Goal: Task Accomplishment & Management: Use online tool/utility

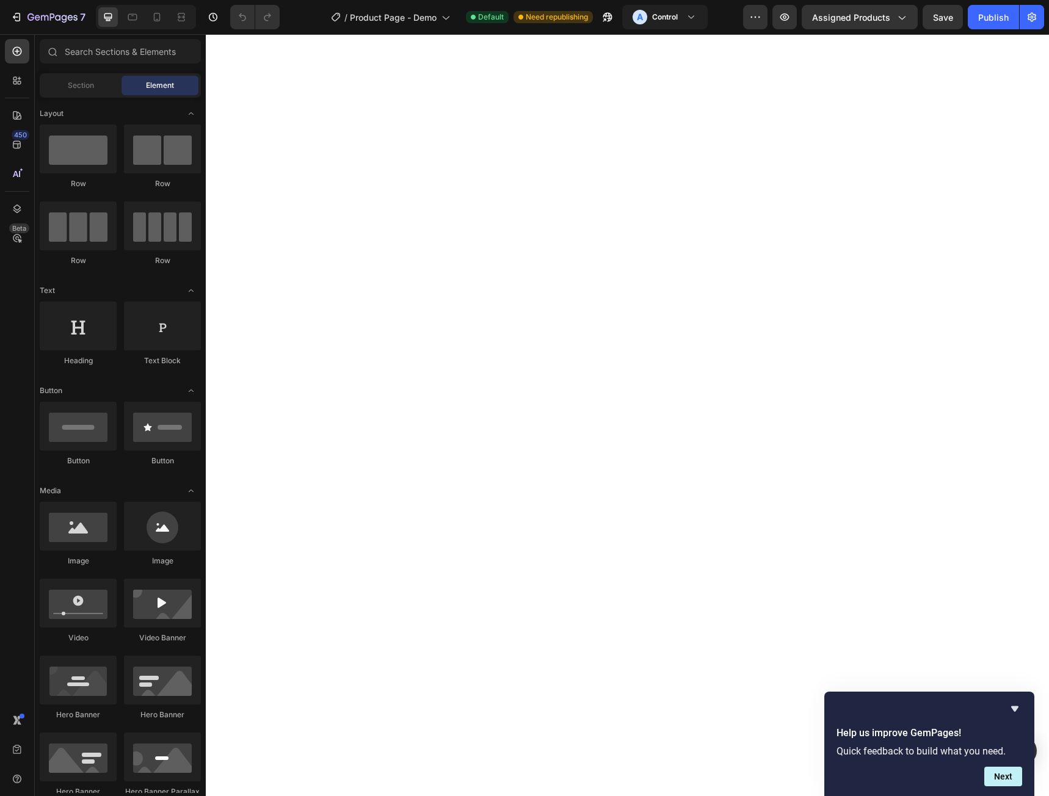
select select "35/36"
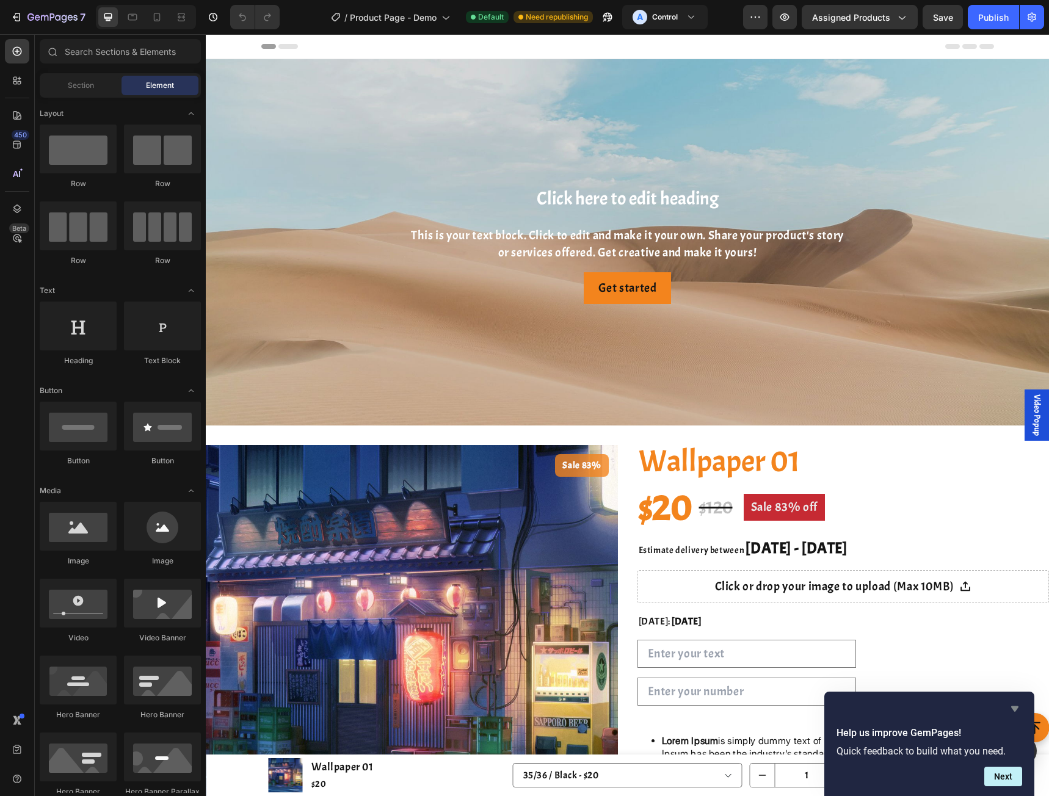
click at [1014, 704] on icon "Hide survey" at bounding box center [1014, 708] width 15 height 15
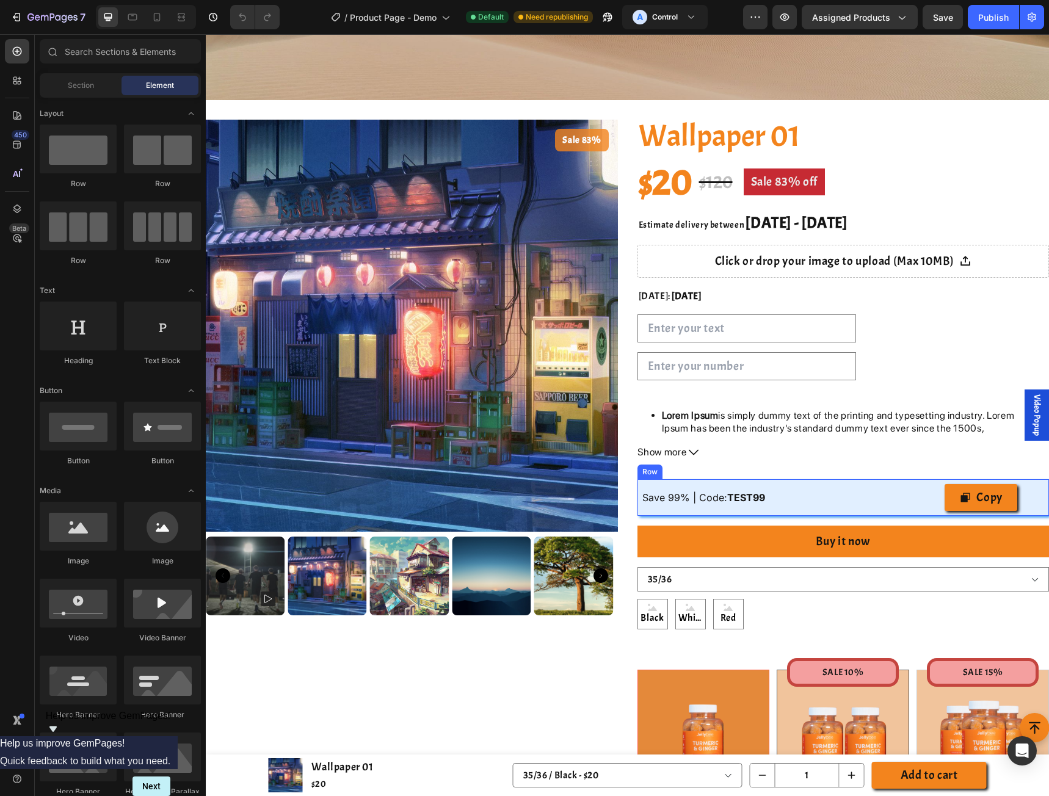
scroll to position [488, 0]
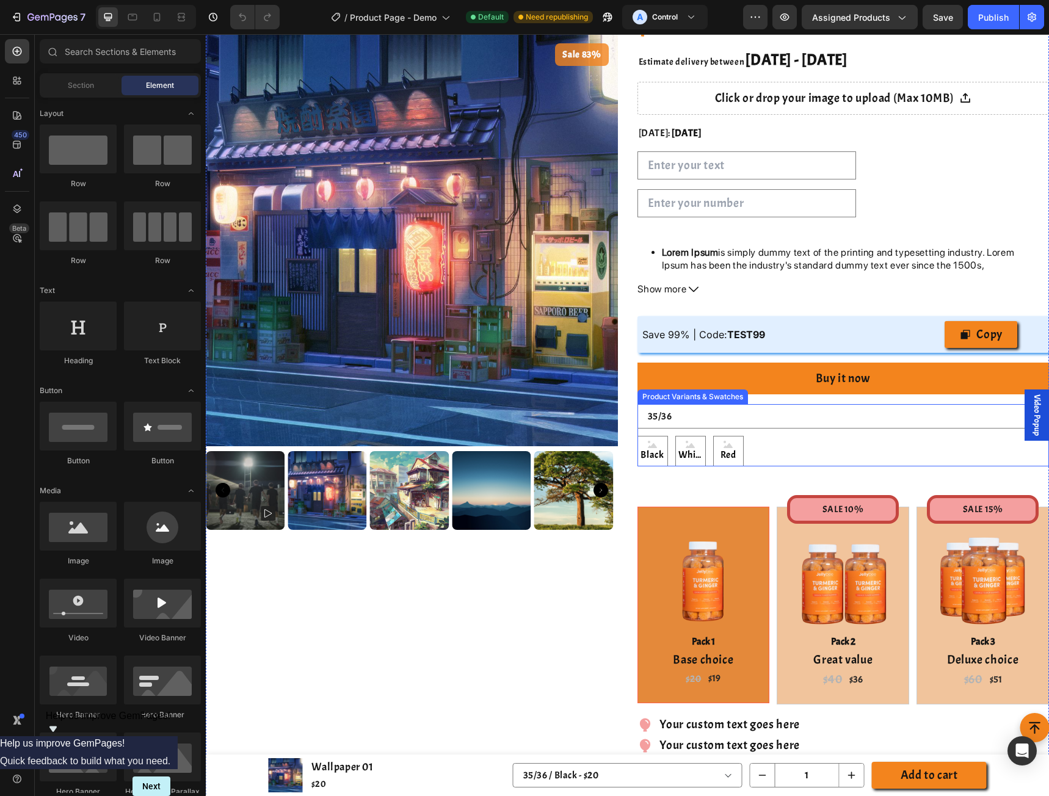
click at [712, 398] on div "Product Variants & Swatches" at bounding box center [693, 396] width 106 height 11
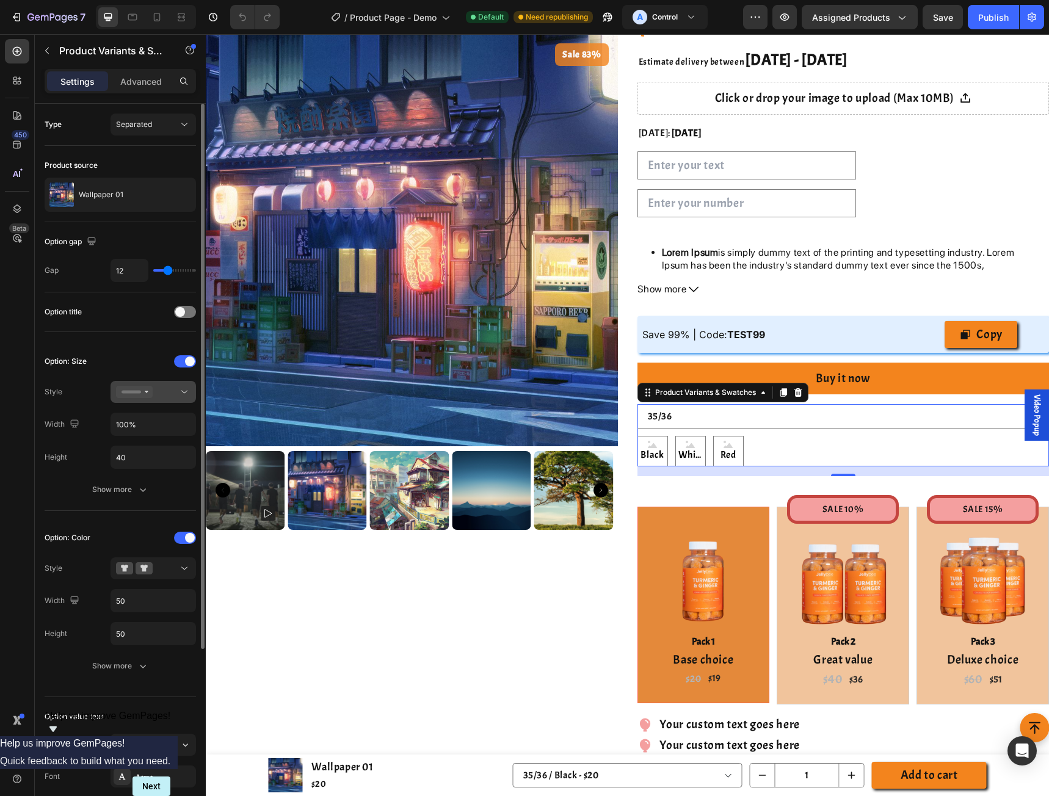
click at [165, 402] on button at bounding box center [152, 392] width 85 height 22
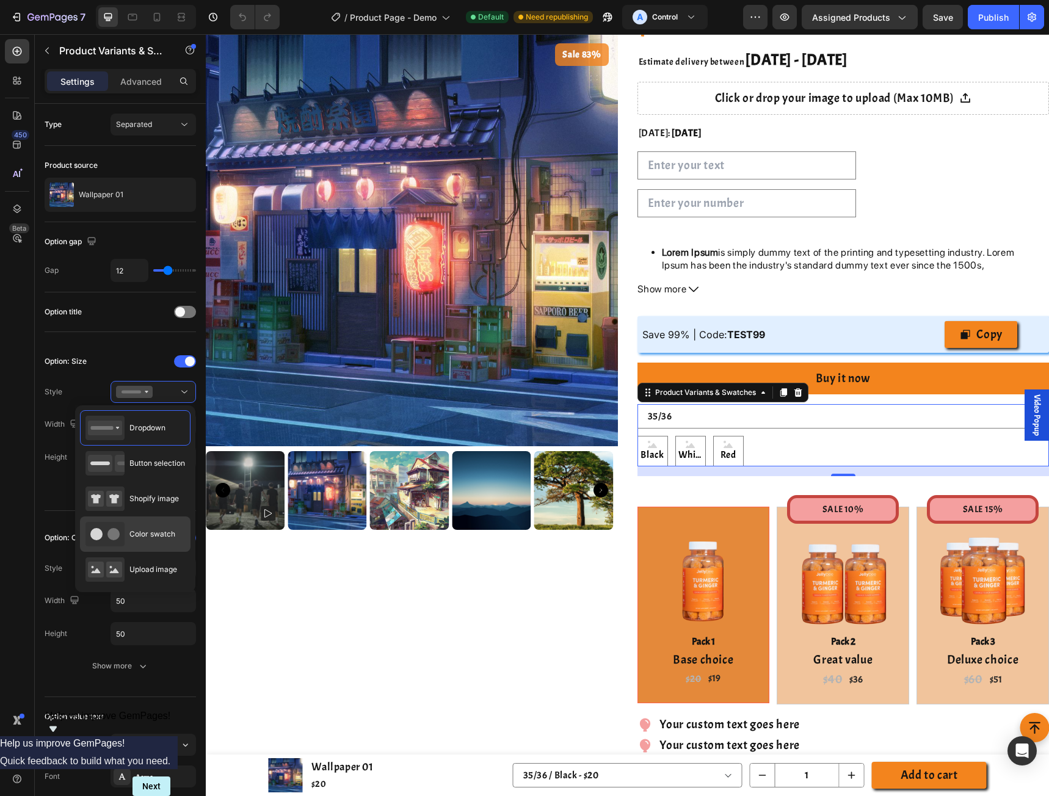
click at [142, 525] on div "Color swatch" at bounding box center [130, 534] width 90 height 24
type input "45"
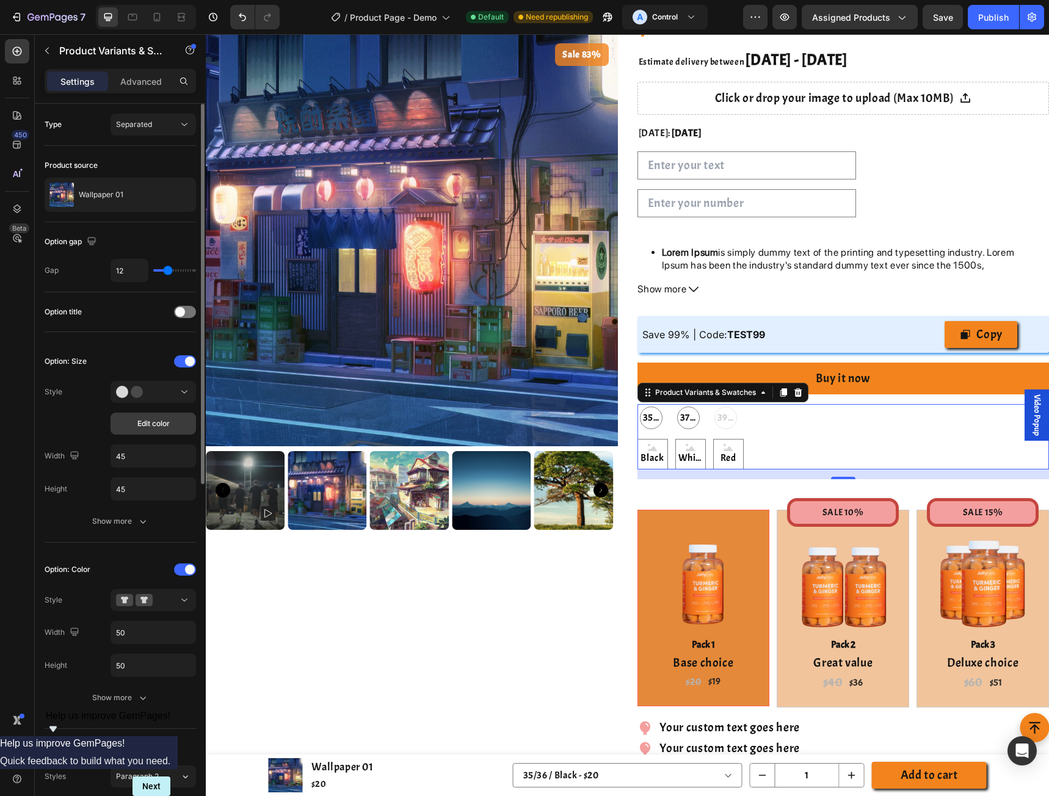
click at [164, 427] on span "Edit color" at bounding box center [153, 423] width 32 height 11
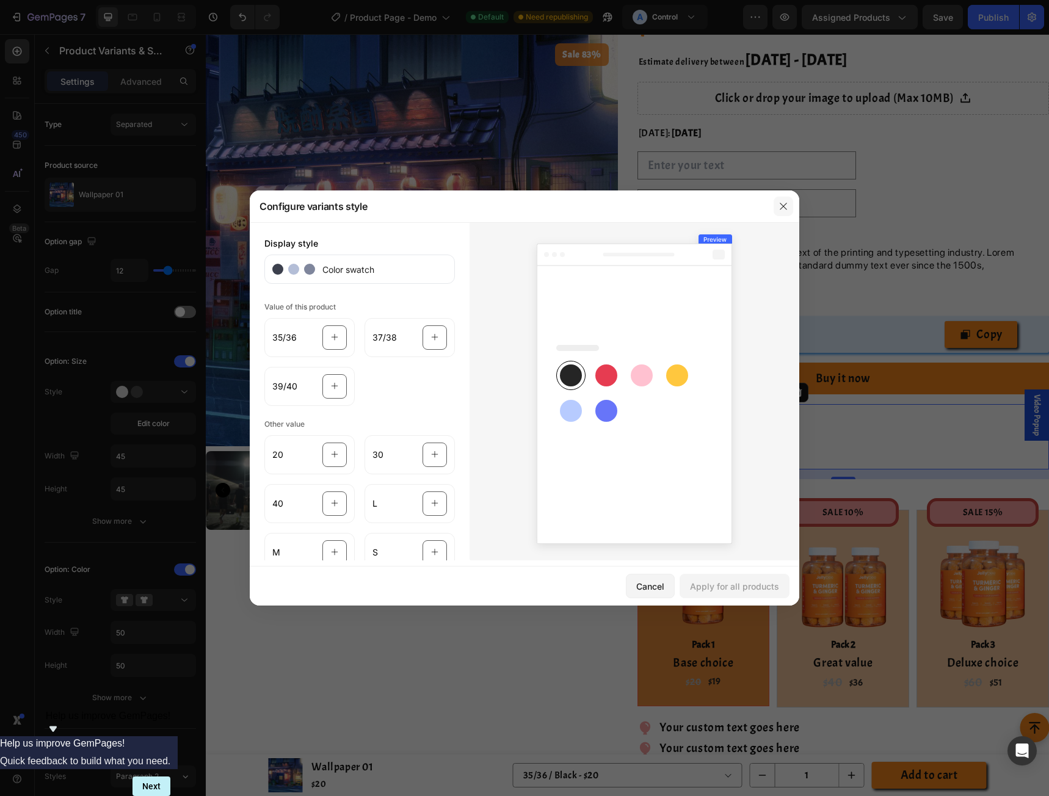
drag, startPoint x: 779, startPoint y: 209, endPoint x: 305, endPoint y: 245, distance: 475.5
click at [779, 209] on icon "button" at bounding box center [783, 206] width 10 height 10
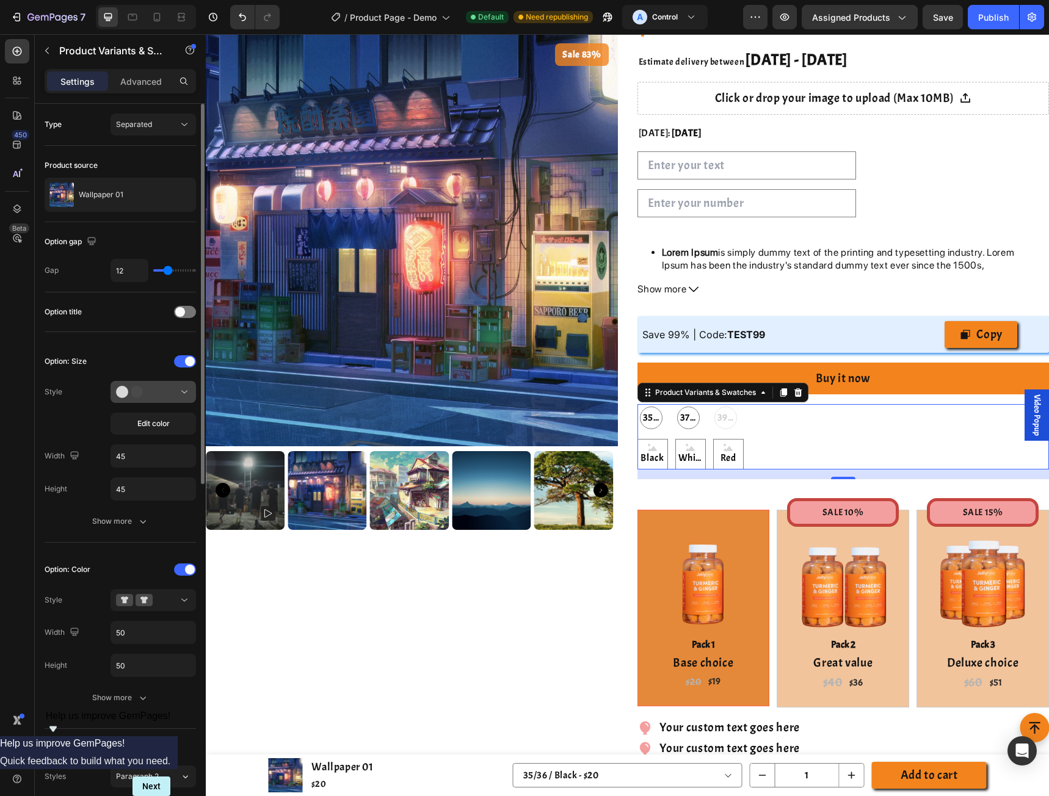
click at [165, 395] on div at bounding box center [153, 392] width 74 height 12
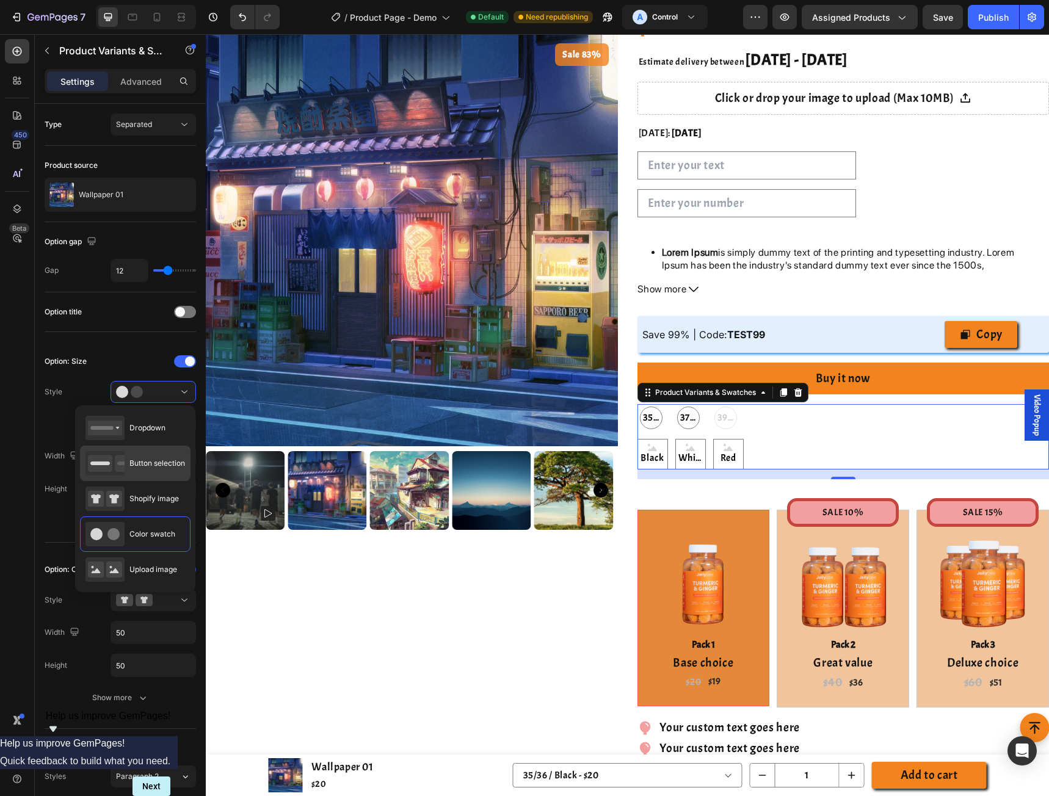
click at [143, 469] on div "Button selection" at bounding box center [134, 463] width 99 height 24
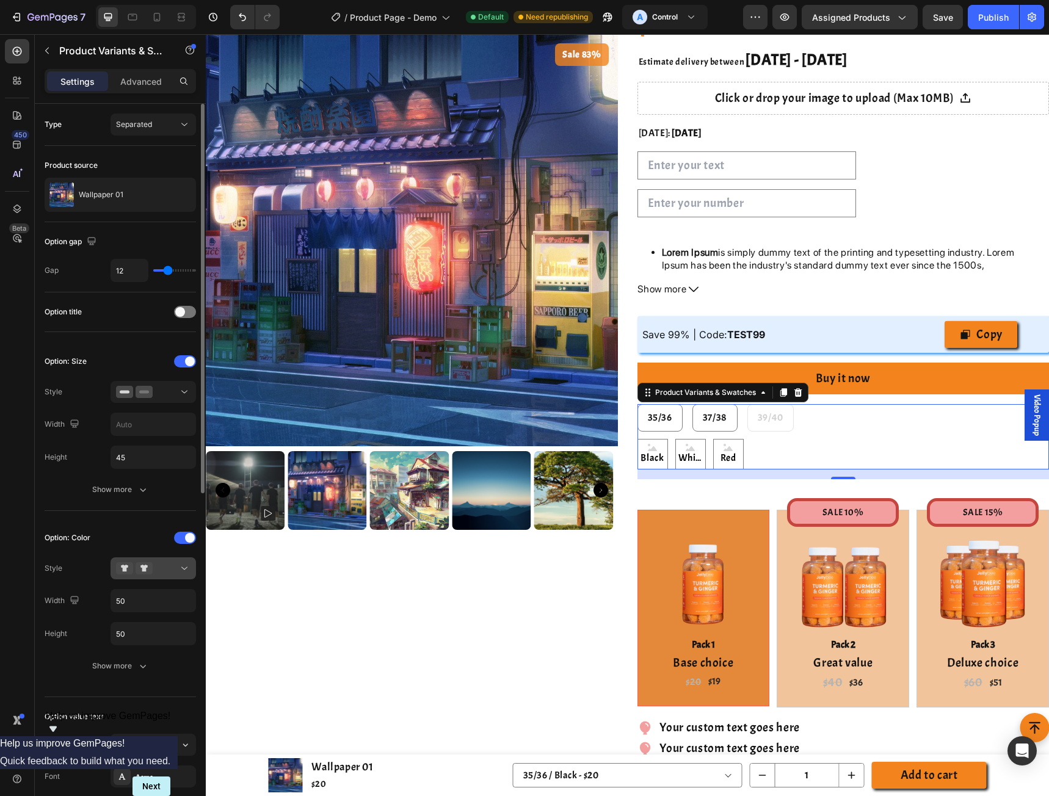
click at [161, 562] on button at bounding box center [152, 568] width 85 height 22
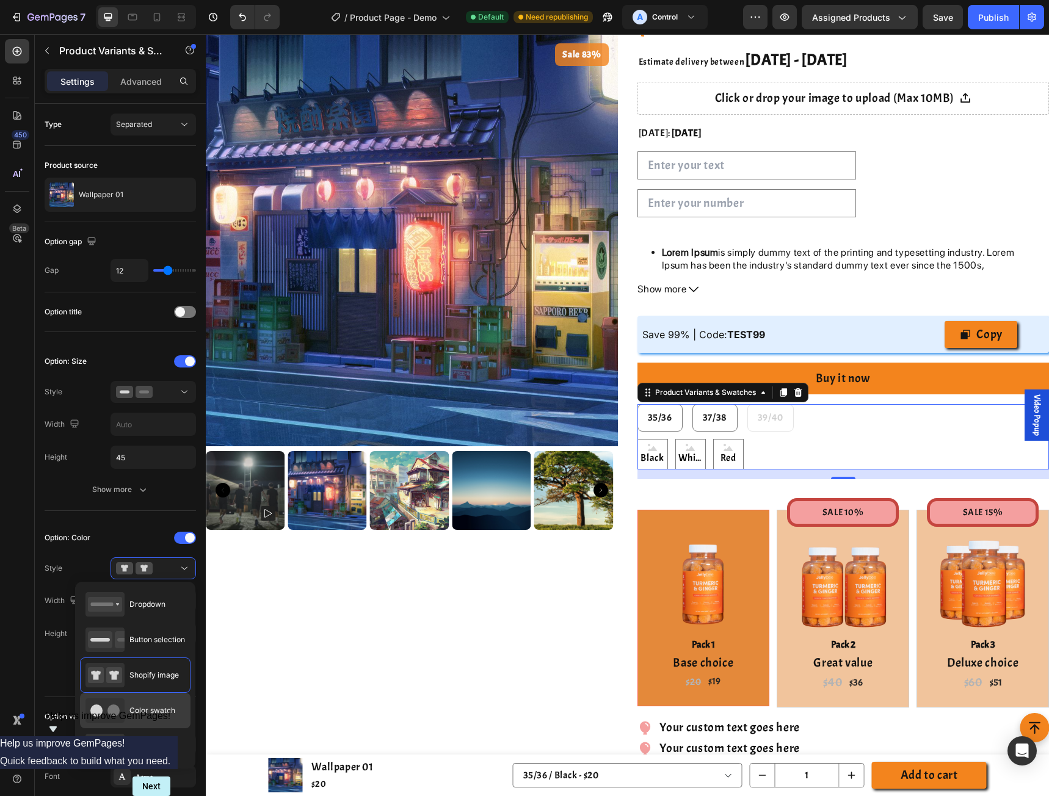
click at [158, 706] on span "Color swatch" at bounding box center [152, 710] width 46 height 11
type input "40"
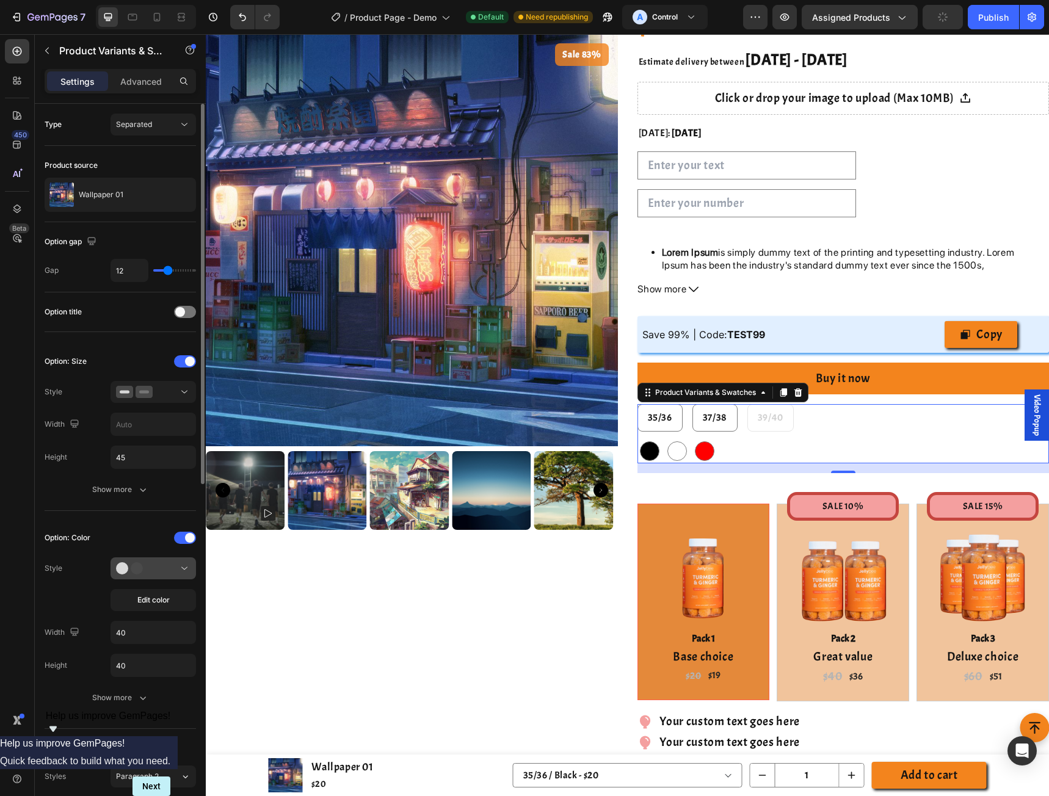
click at [162, 574] on button at bounding box center [152, 568] width 85 height 22
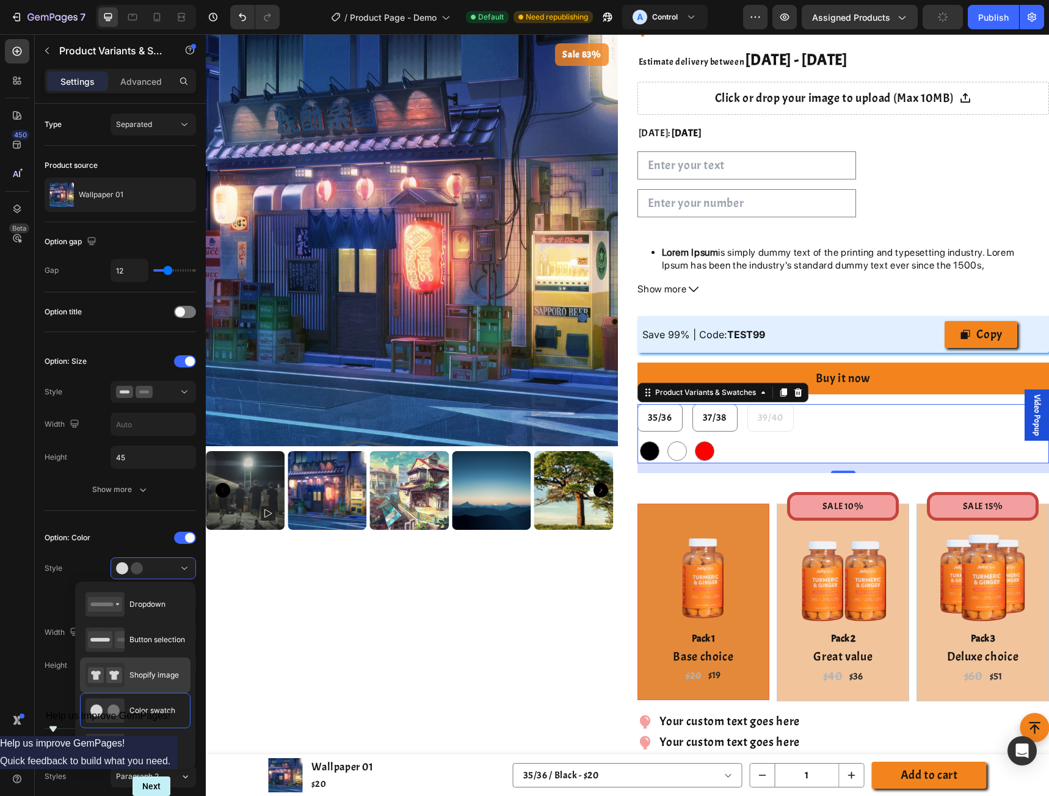
click at [164, 671] on span "Shopify image" at bounding box center [153, 675] width 49 height 11
type input "50"
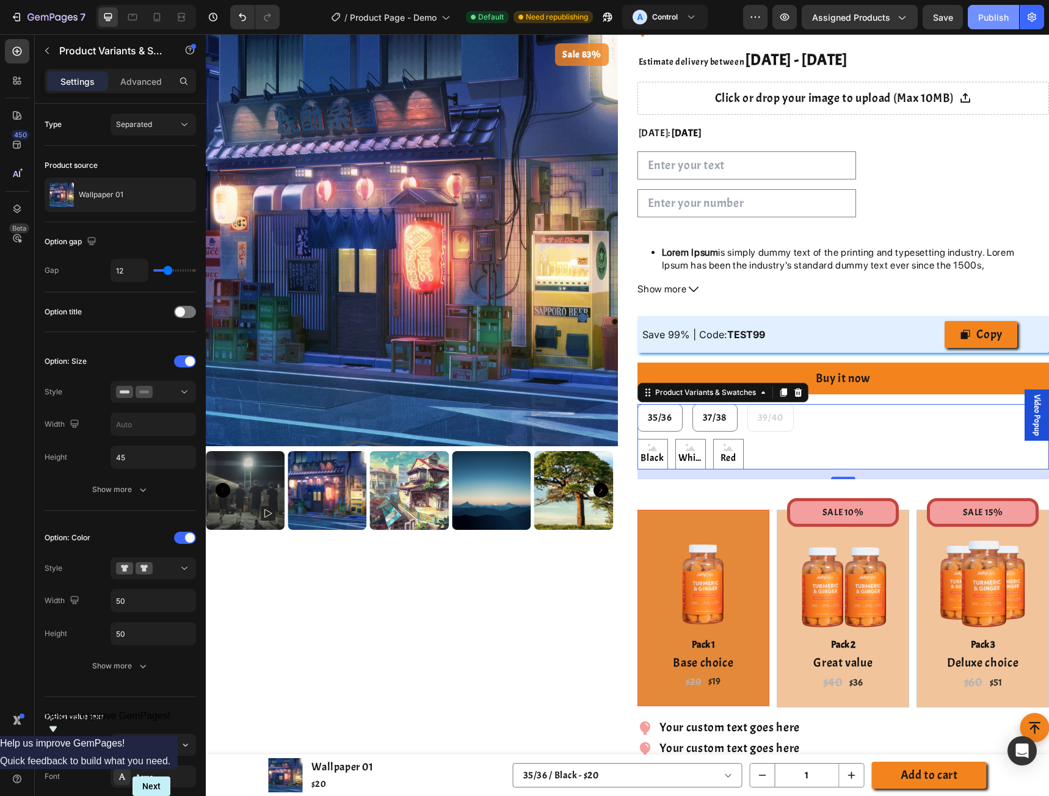
click at [983, 21] on div "Publish" at bounding box center [993, 17] width 31 height 13
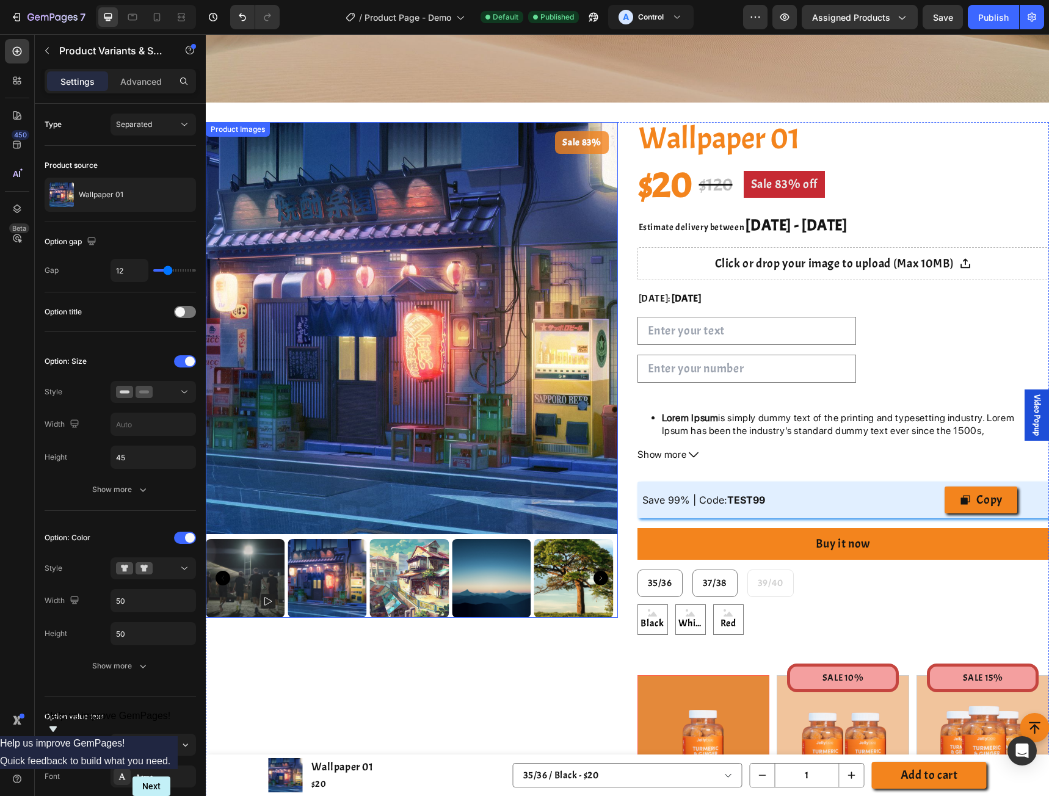
scroll to position [325, 0]
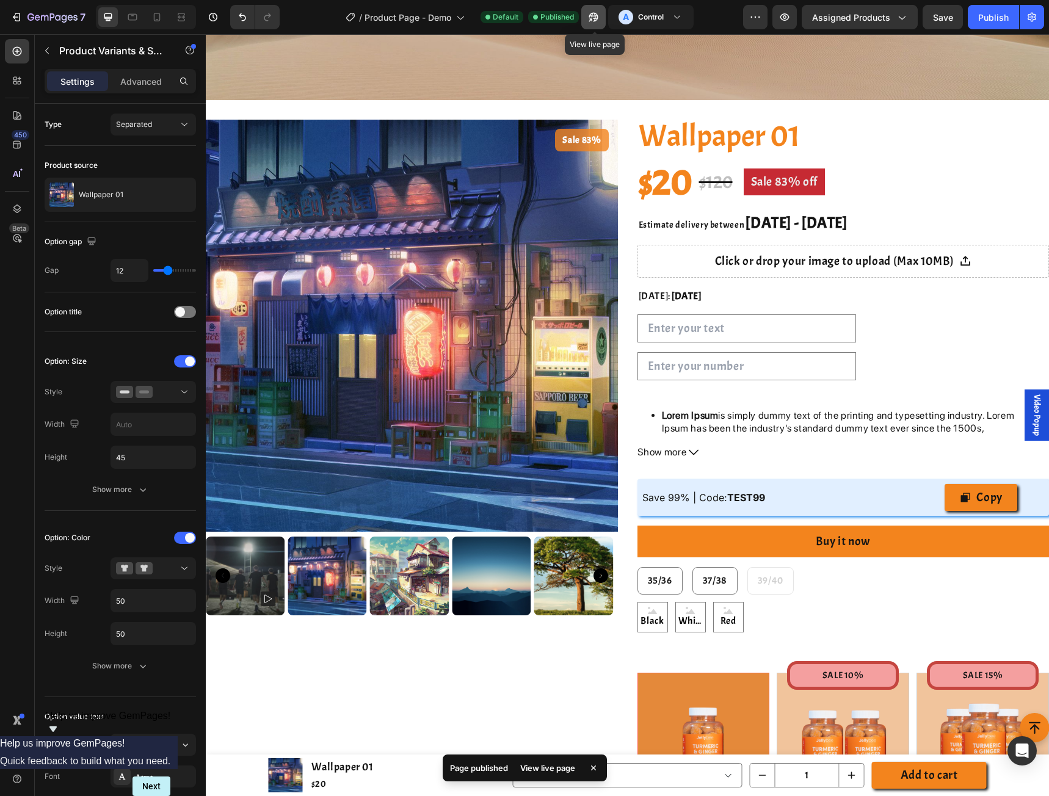
click at [593, 23] on icon "button" at bounding box center [593, 17] width 12 height 12
click at [590, 18] on icon "button" at bounding box center [593, 17] width 12 height 12
click at [679, 584] on div "35/36 35/36 35/36 37/38 37/38 37/38 39/40 39/40 39/40" at bounding box center [843, 580] width 412 height 27
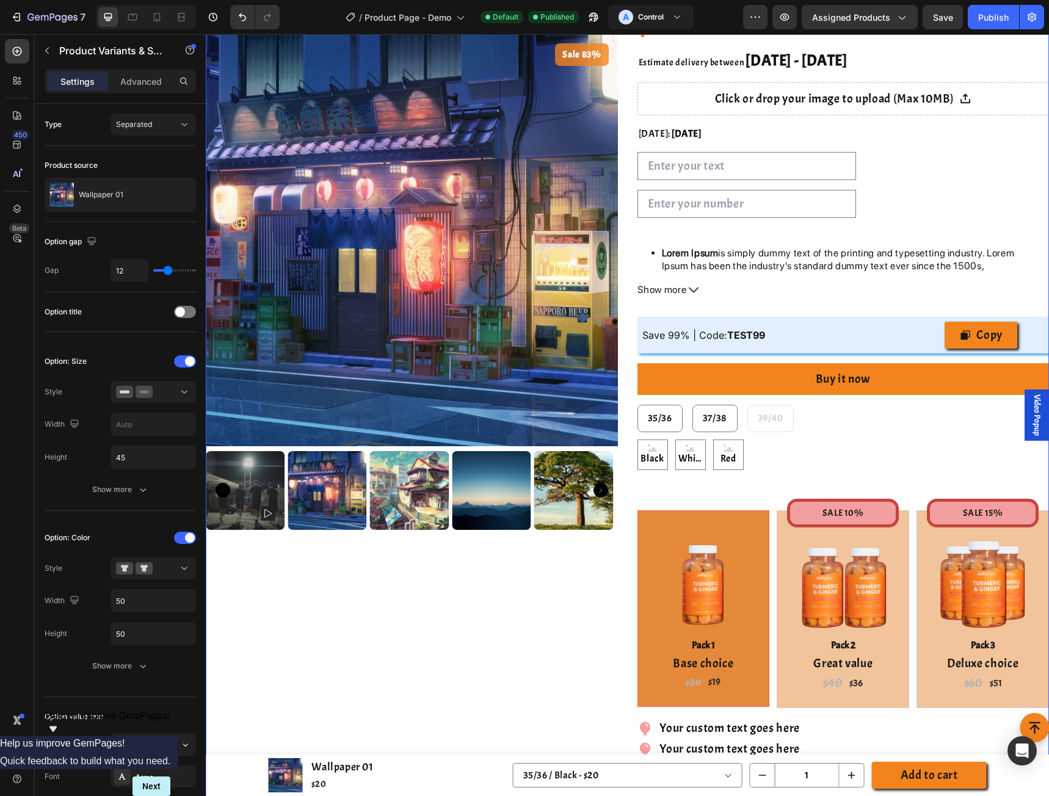
scroll to position [488, 0]
click at [567, 538] on div "Sale 83% Product Badge Product Images" at bounding box center [412, 411] width 412 height 908
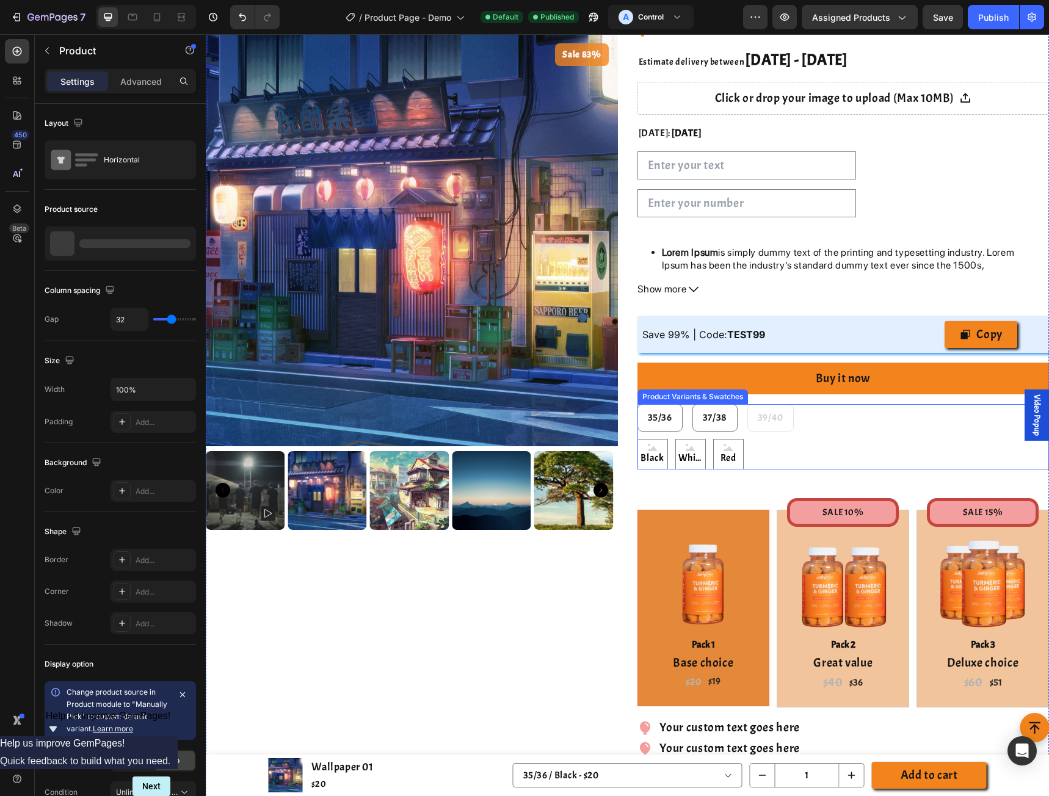
click at [676, 398] on div "Product Variants & Swatches" at bounding box center [693, 396] width 106 height 11
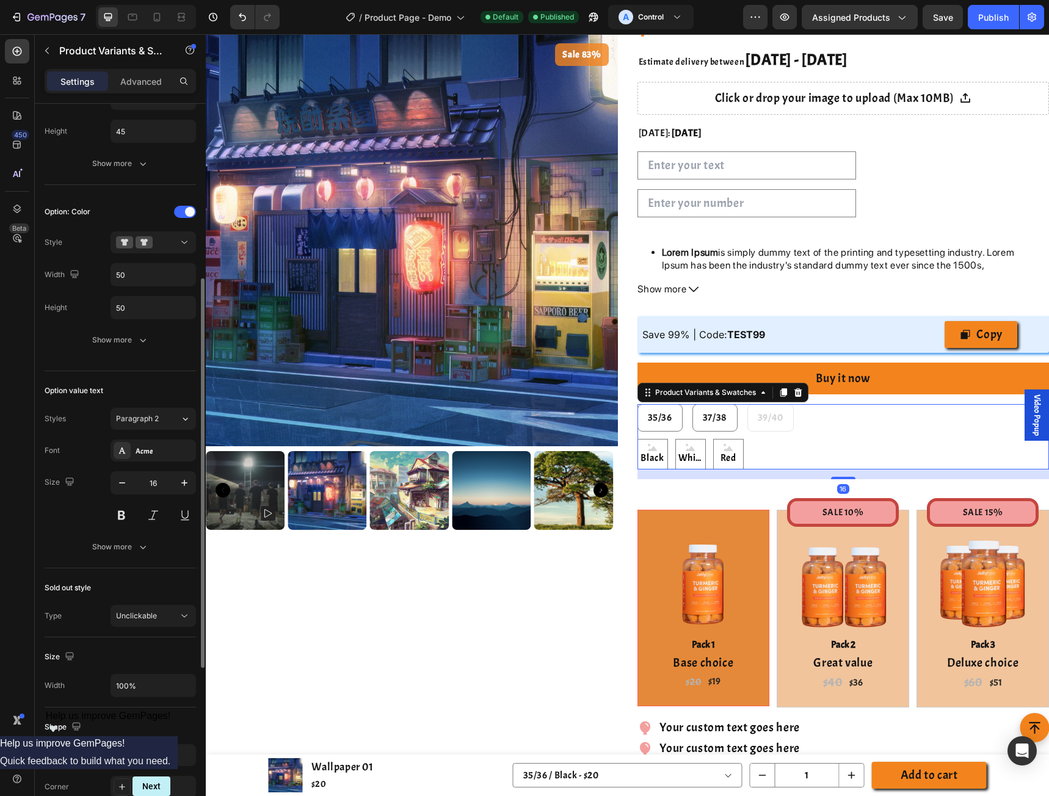
scroll to position [489, 0]
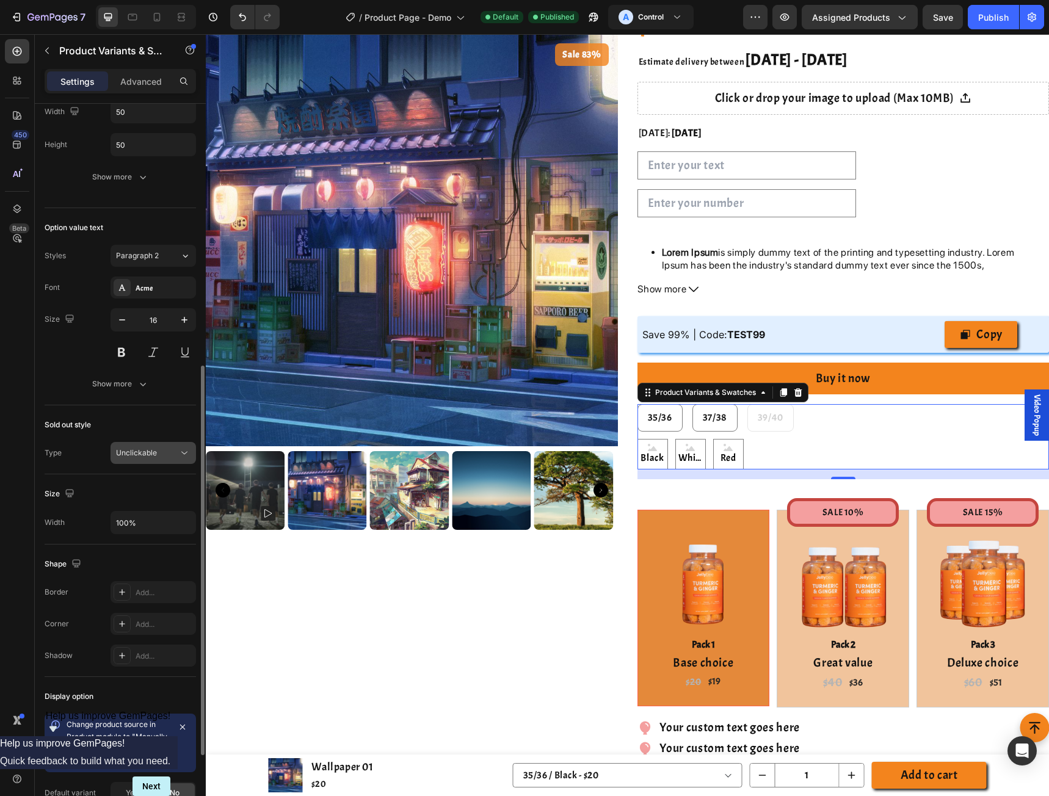
click at [148, 458] on span "Unclickable" at bounding box center [136, 452] width 41 height 11
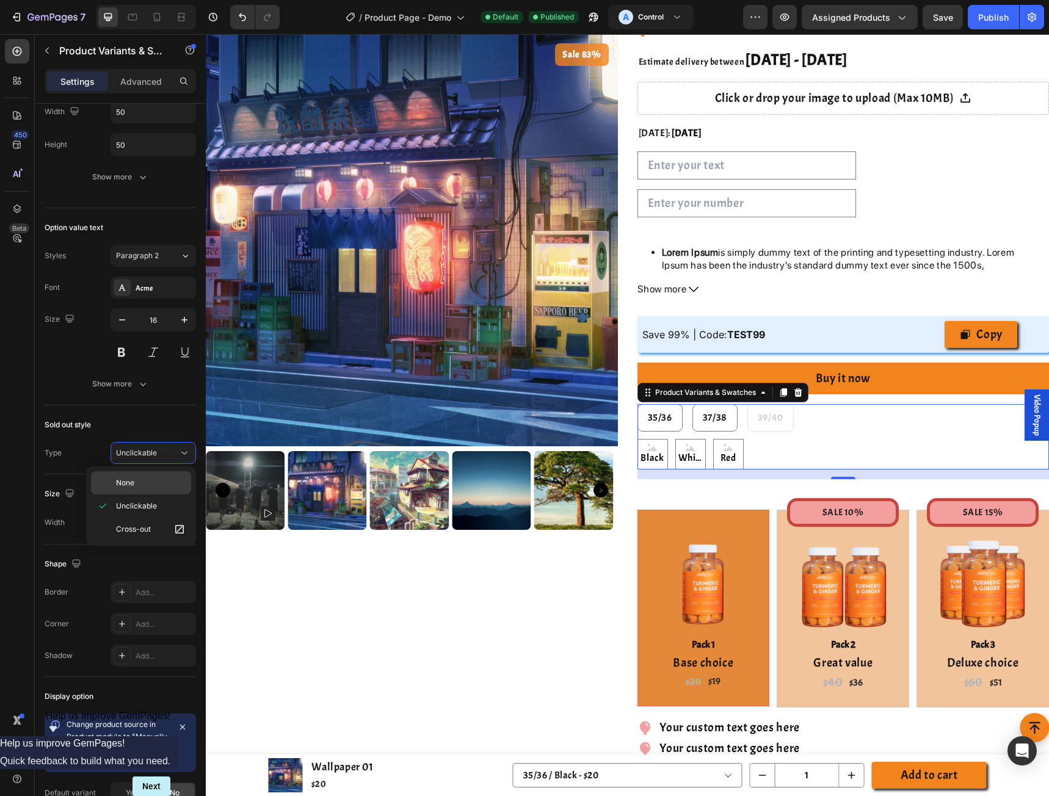
click at [140, 480] on p "None" at bounding box center [151, 482] width 70 height 11
click at [973, 25] on button "Publish" at bounding box center [992, 17] width 51 height 24
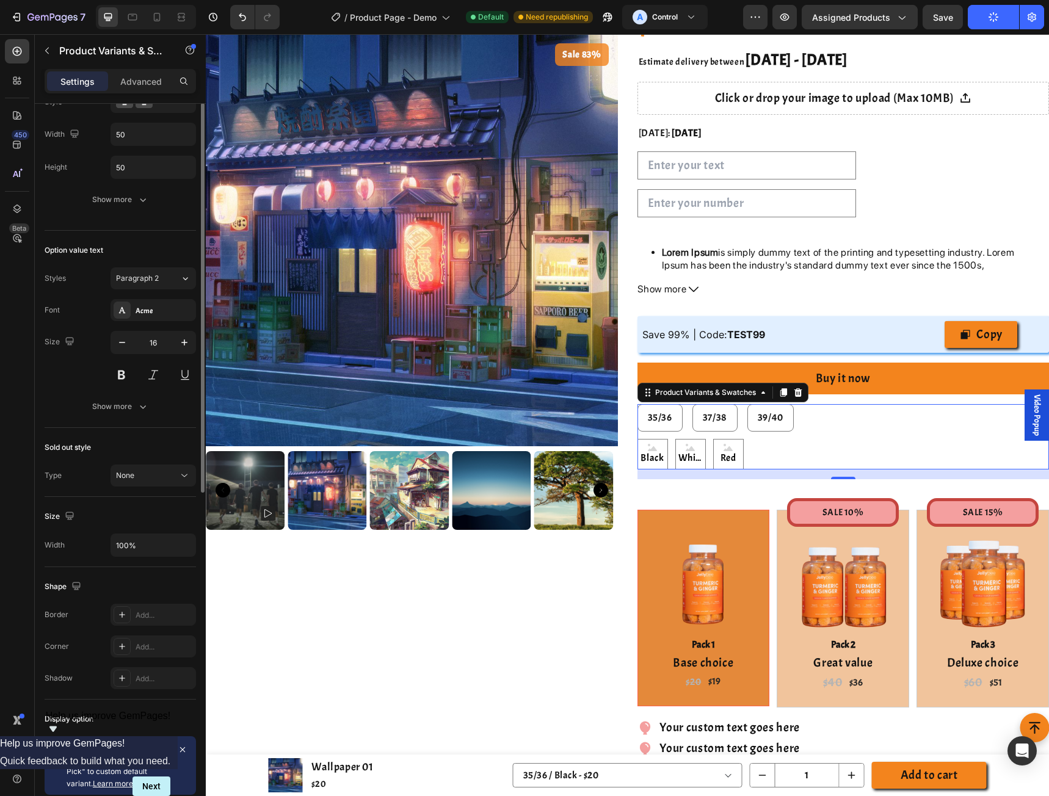
scroll to position [140, 0]
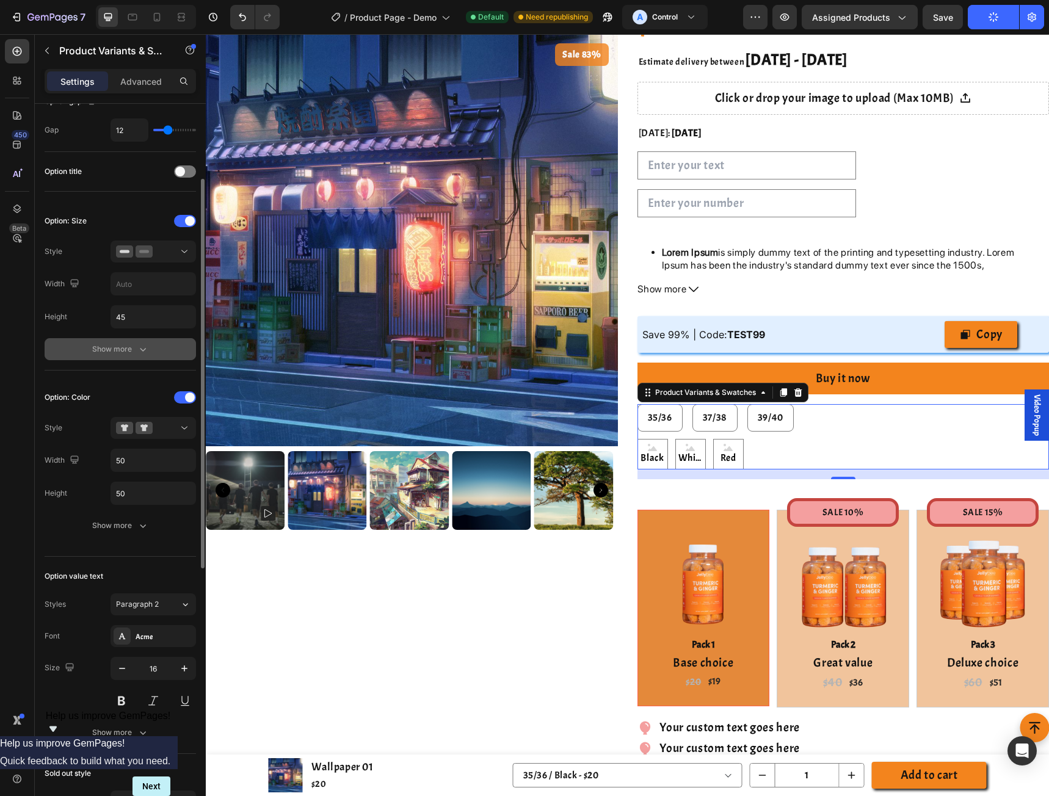
click at [125, 352] on div "Show more" at bounding box center [120, 349] width 57 height 12
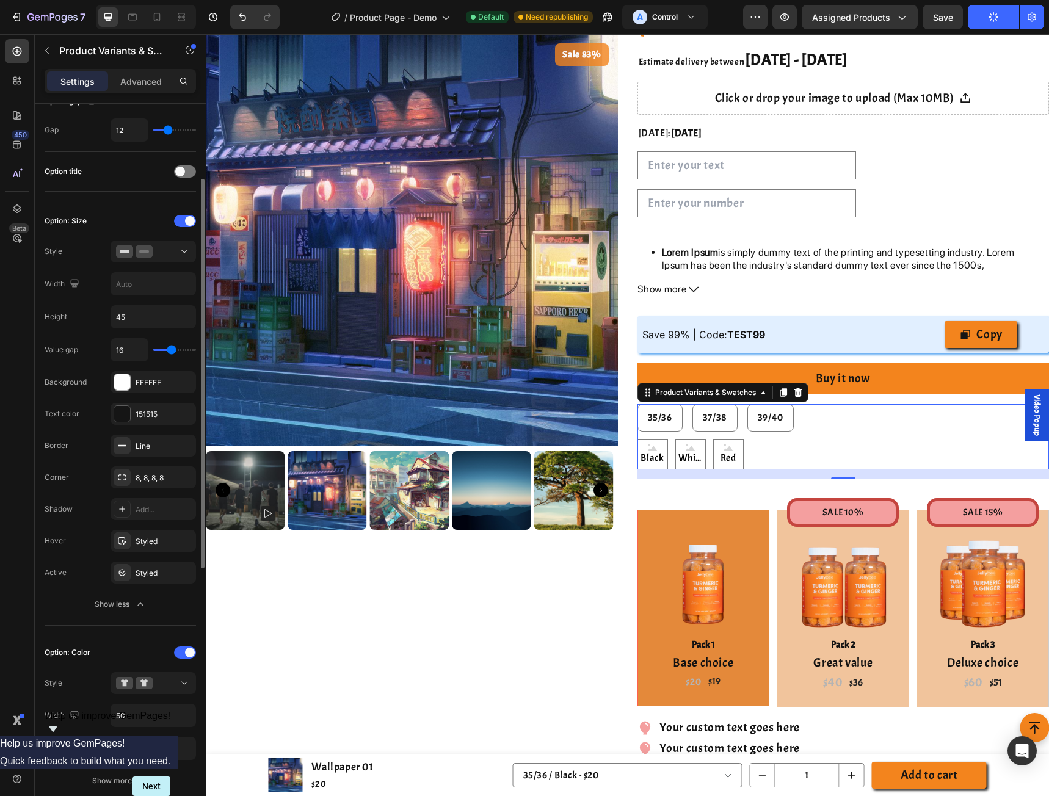
click at [128, 604] on div "Show less" at bounding box center [121, 604] width 52 height 12
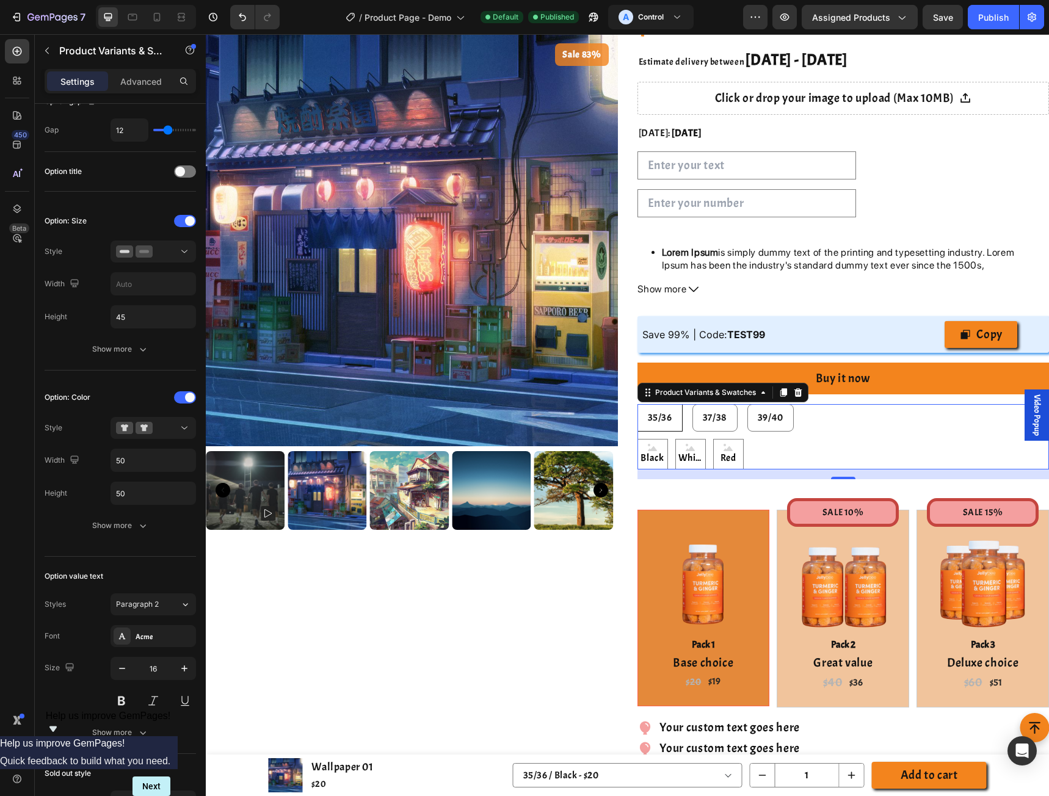
click at [655, 425] on div "35/36" at bounding box center [660, 417] width 44 height 23
click at [637, 404] on input "35/36 35/36 35/36" at bounding box center [637, 403] width 1 height 1
